Goal: Download file/media

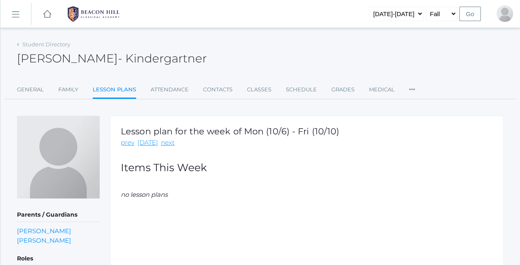
click at [111, 249] on div "Lesson plan for the week of Mon (10/6) - Fri (10/10) prev [DATE] next Items Thi…" at bounding box center [307, 199] width 394 height 166
click at [142, 140] on link "[DATE]" at bounding box center [147, 143] width 21 height 10
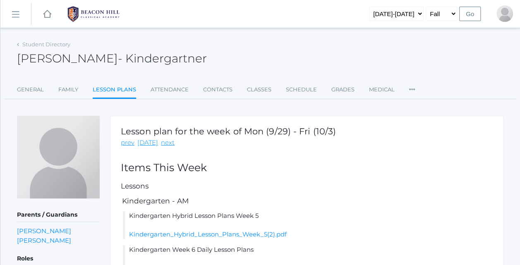
click at [282, 228] on li "Kindergarten Hybrid Lesson Plans Week 5 Kindergarten_Hybrid_Lesson_Plans_Week_5…" at bounding box center [308, 226] width 370 height 28
click at [165, 146] on link "next" at bounding box center [168, 143] width 14 height 10
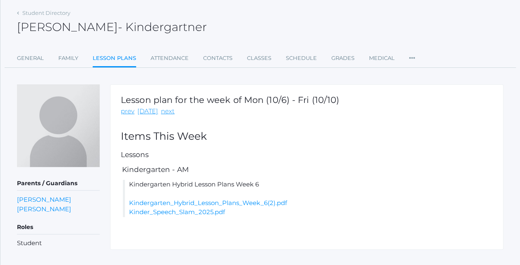
scroll to position [46, 0]
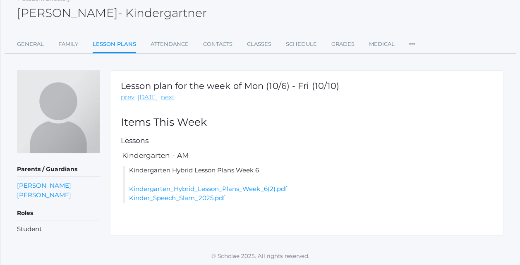
click at [248, 190] on link "Kindergarten_Hybrid_Lesson_Plans_Week_6(2).pdf" at bounding box center [208, 189] width 158 height 8
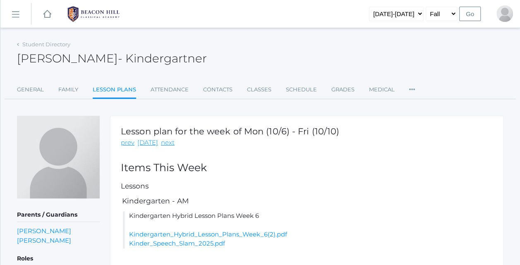
click at [188, 49] on div "[PERSON_NAME] - Kindergartner [PERSON_NAME] Kindergartner" at bounding box center [260, 54] width 487 height 31
click at [48, 20] on link "icons/ui/navigation/home Created with Sketch." at bounding box center [47, 14] width 8 height 28
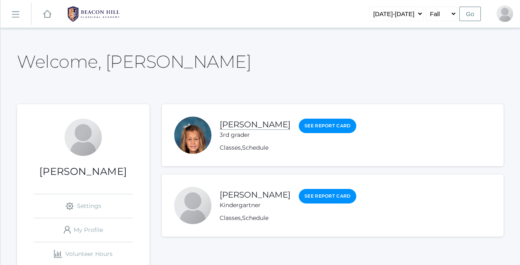
click at [251, 128] on link "[PERSON_NAME]" at bounding box center [255, 125] width 71 height 10
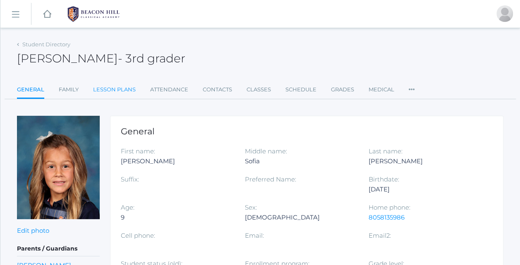
click at [117, 97] on link "Lesson Plans" at bounding box center [114, 90] width 43 height 17
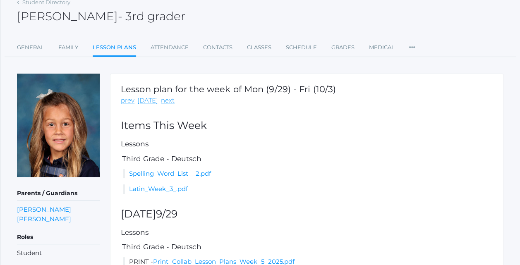
scroll to position [76, 0]
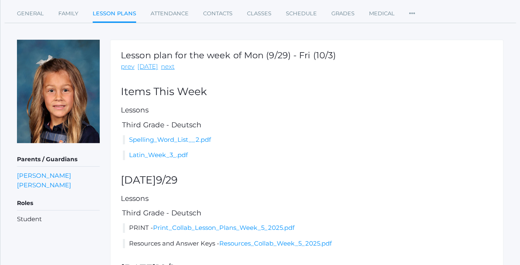
click at [373, 165] on div "Lesson plan for the week of Mon (9/29) - Fri (10/3) prev [DATE] next Items This…" at bounding box center [307, 189] width 394 height 298
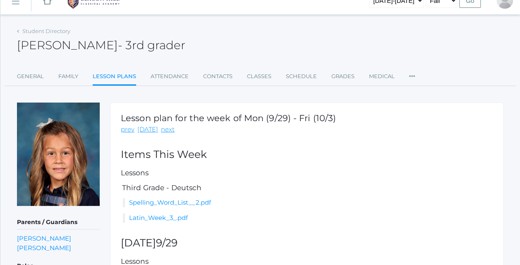
scroll to position [2, 0]
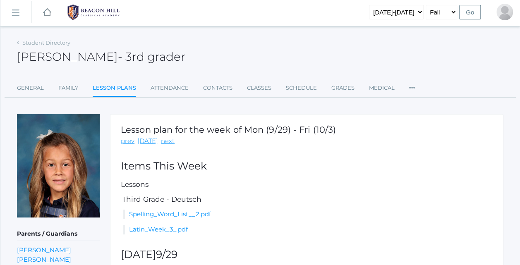
click at [168, 142] on link "next" at bounding box center [168, 142] width 14 height 10
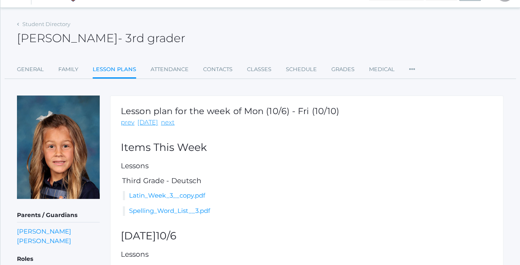
scroll to position [106, 0]
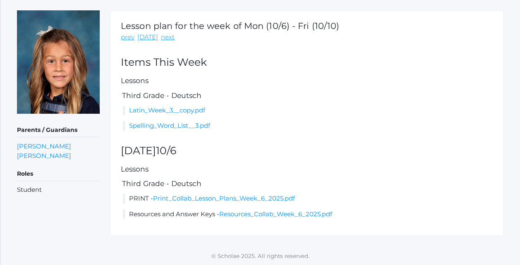
click at [353, 106] on li "Latin_Week_3__copy.pdf" at bounding box center [308, 111] width 370 height 10
click at [265, 201] on link "Print_Collab_Lesson_Plans_Week_6_2025.pdf" at bounding box center [224, 199] width 142 height 8
click at [188, 112] on link "Latin_Week_3__copy.pdf" at bounding box center [167, 110] width 76 height 8
